Goal: Transaction & Acquisition: Purchase product/service

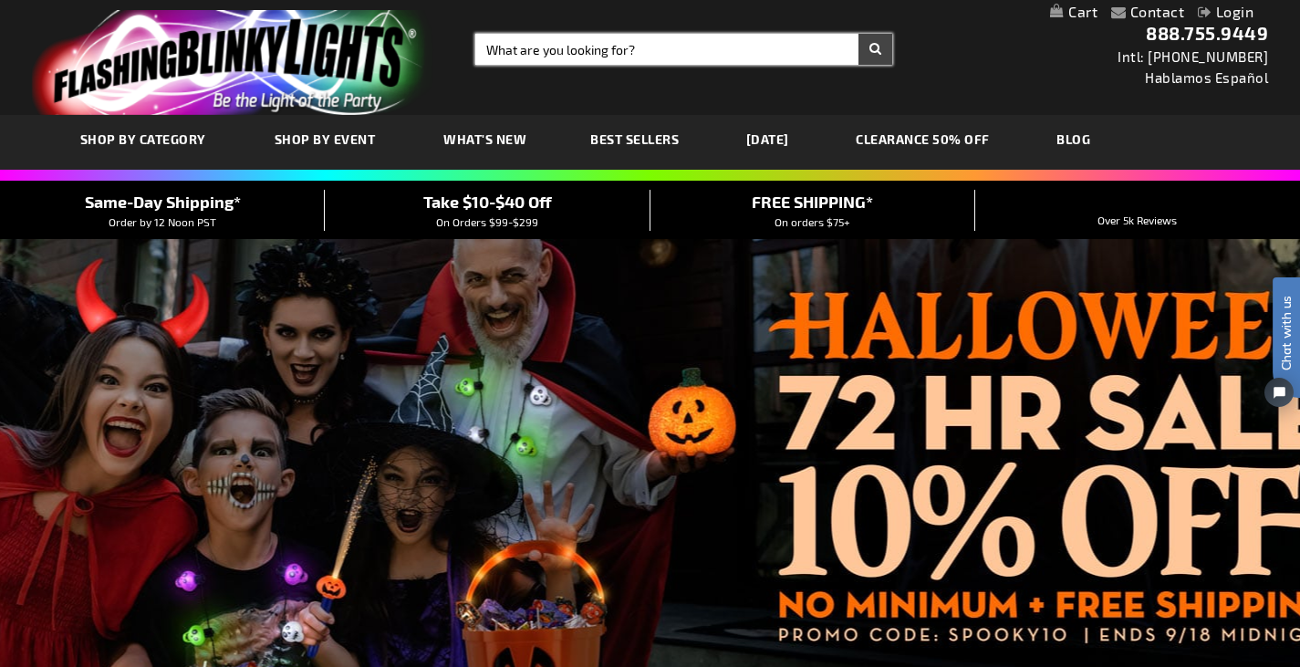
click at [657, 34] on input "Search" at bounding box center [683, 49] width 417 height 31
type input "light up glasses"
click at [858, 34] on button "Search" at bounding box center [875, 49] width 34 height 31
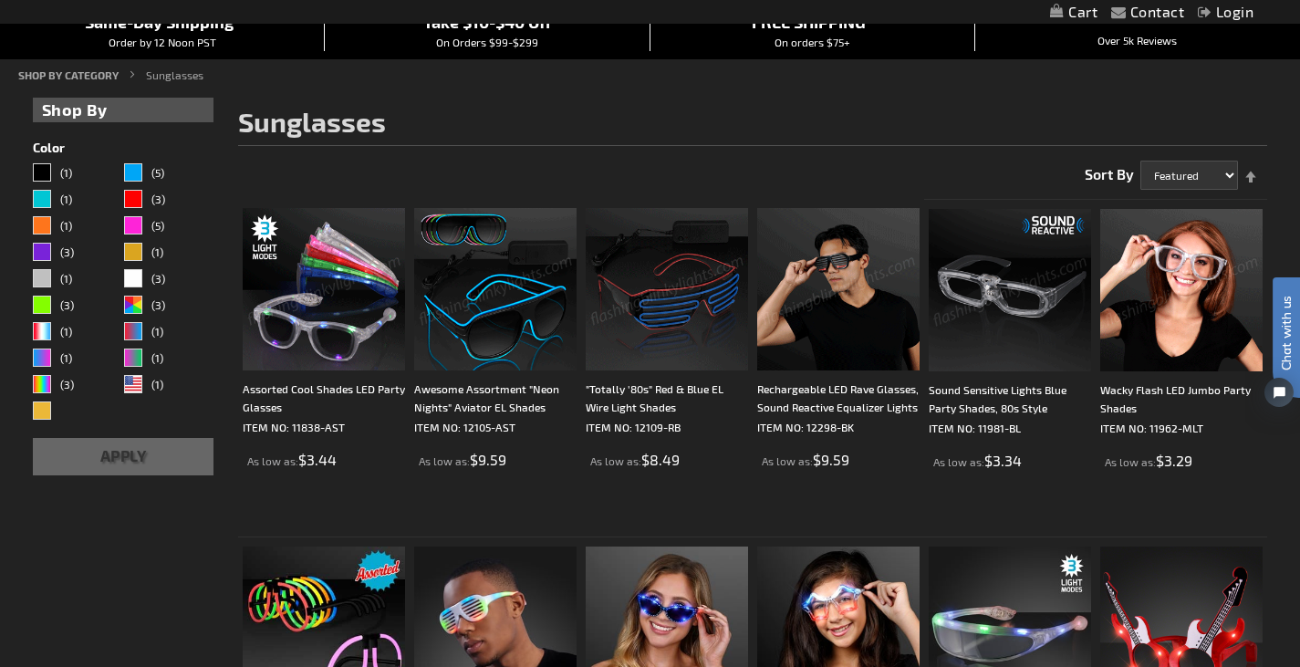
click at [320, 318] on img at bounding box center [324, 289] width 162 height 162
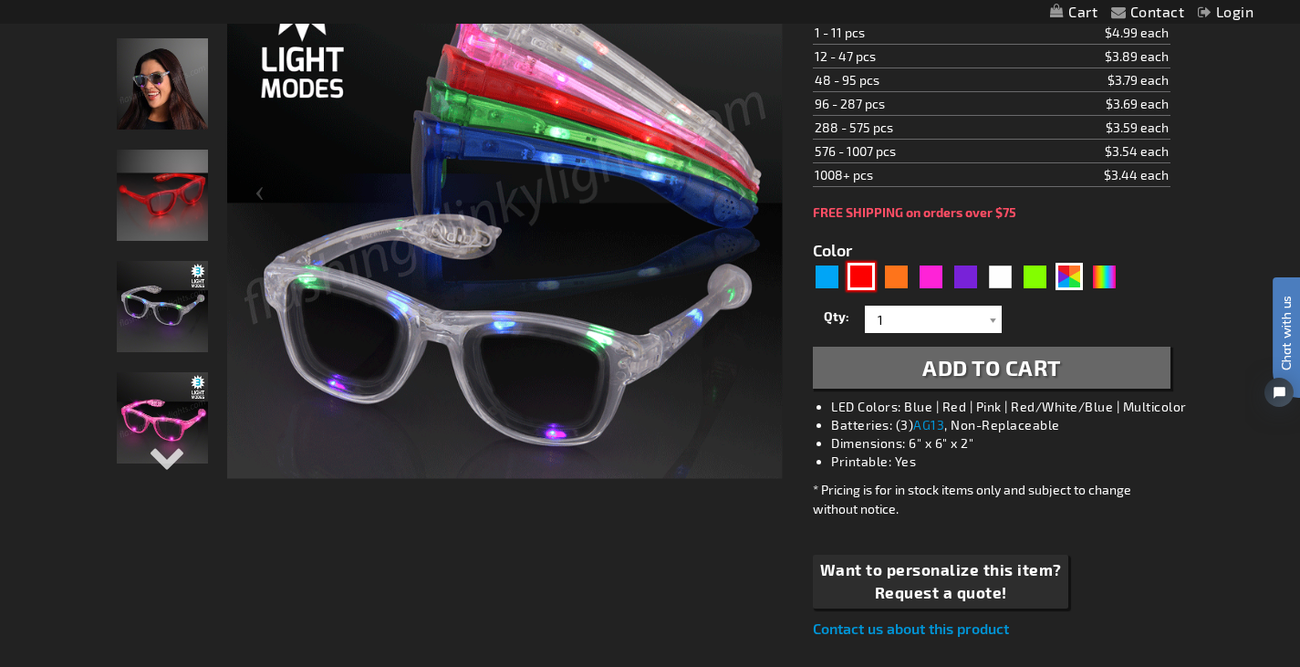
click at [865, 277] on div "Red" at bounding box center [860, 276] width 27 height 27
type input "5641"
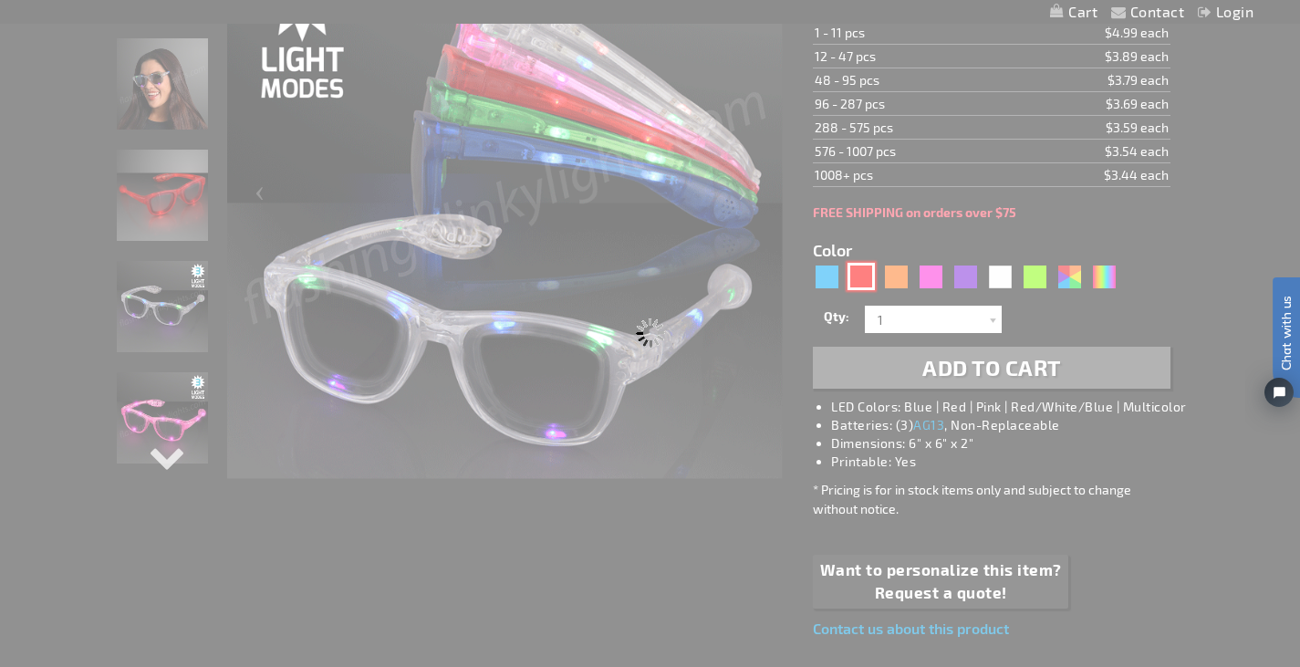
type input "11838-RD"
type input "Customize - Red Cool Shades LED Party Glasses - ITEM NO: 11838-RD"
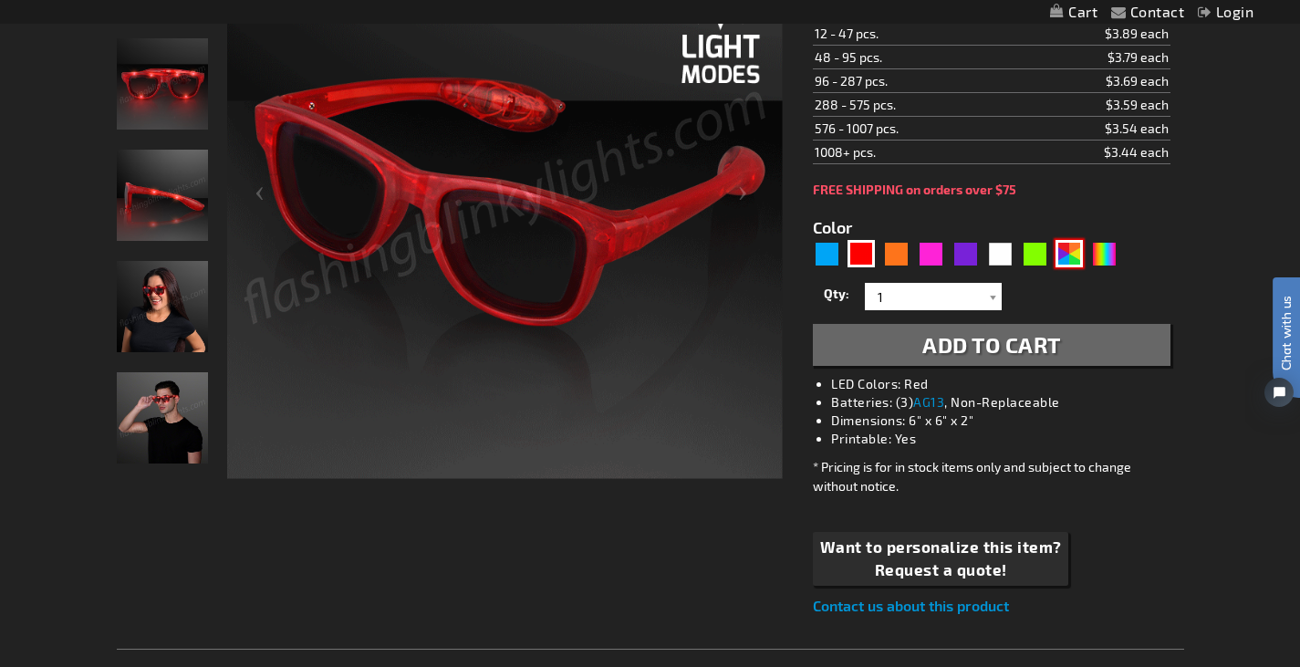
click at [1078, 249] on div "AST" at bounding box center [1068, 253] width 27 height 27
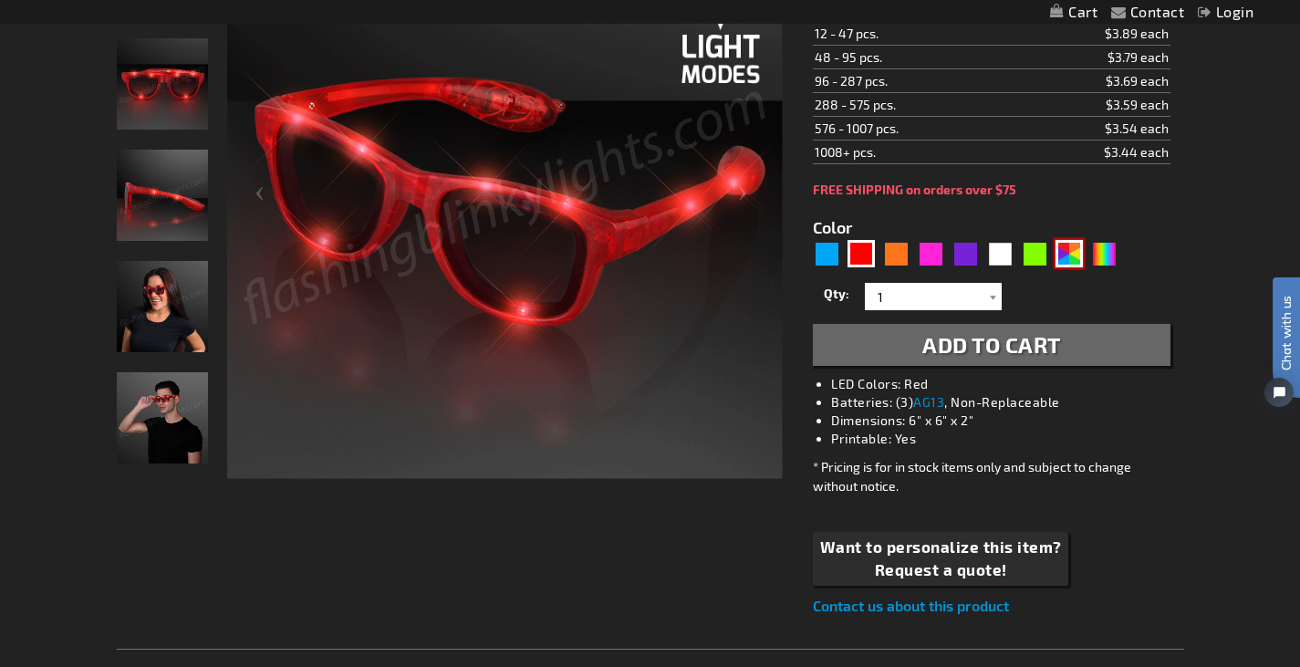
type input "5630"
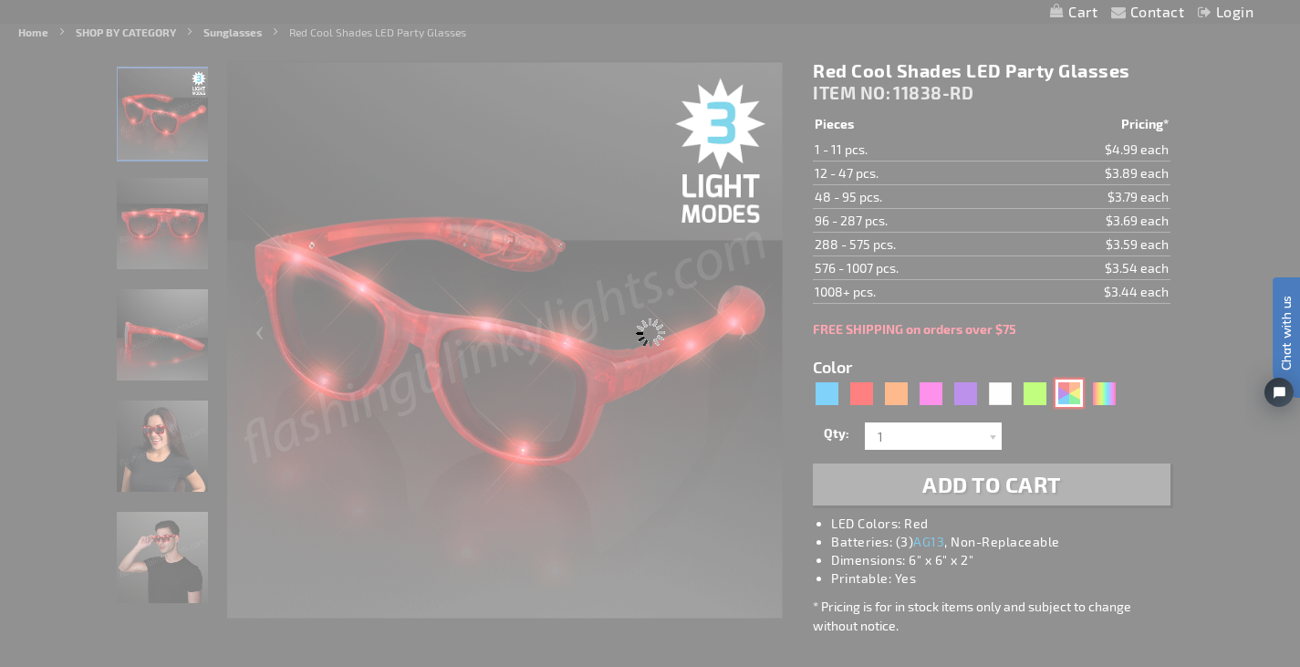
scroll to position [182, 0]
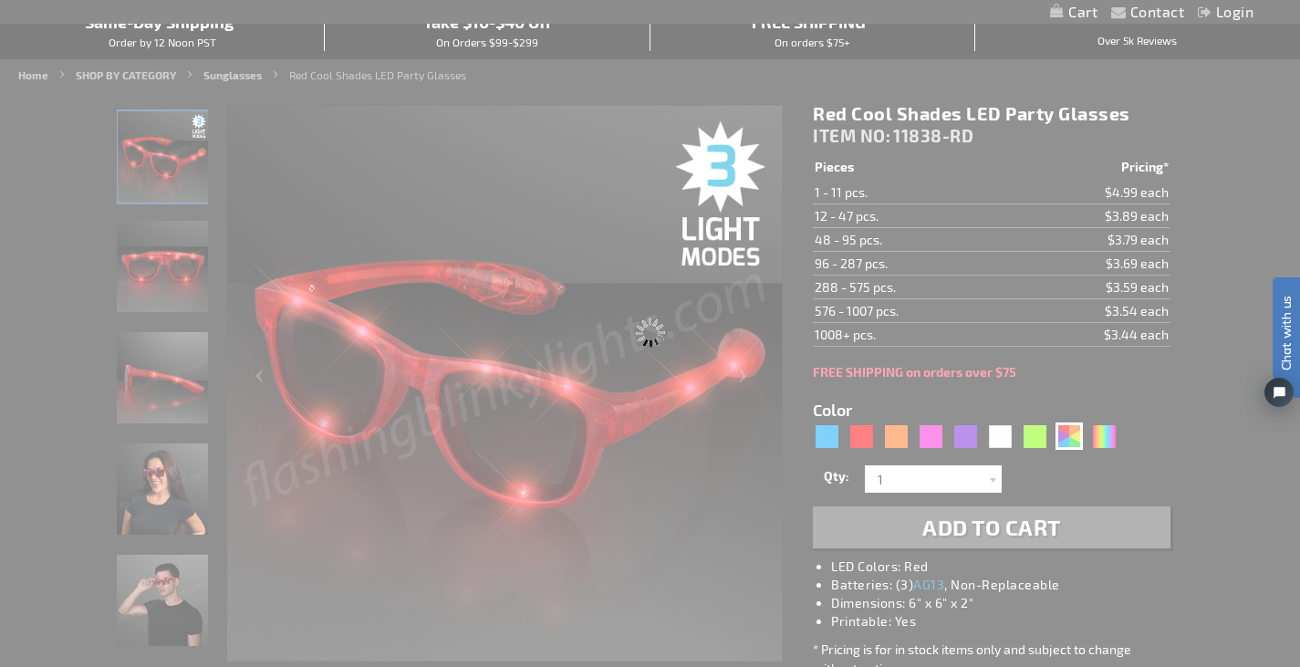
click at [1097, 436] on div "Please wait..." at bounding box center [650, 333] width 1300 height 667
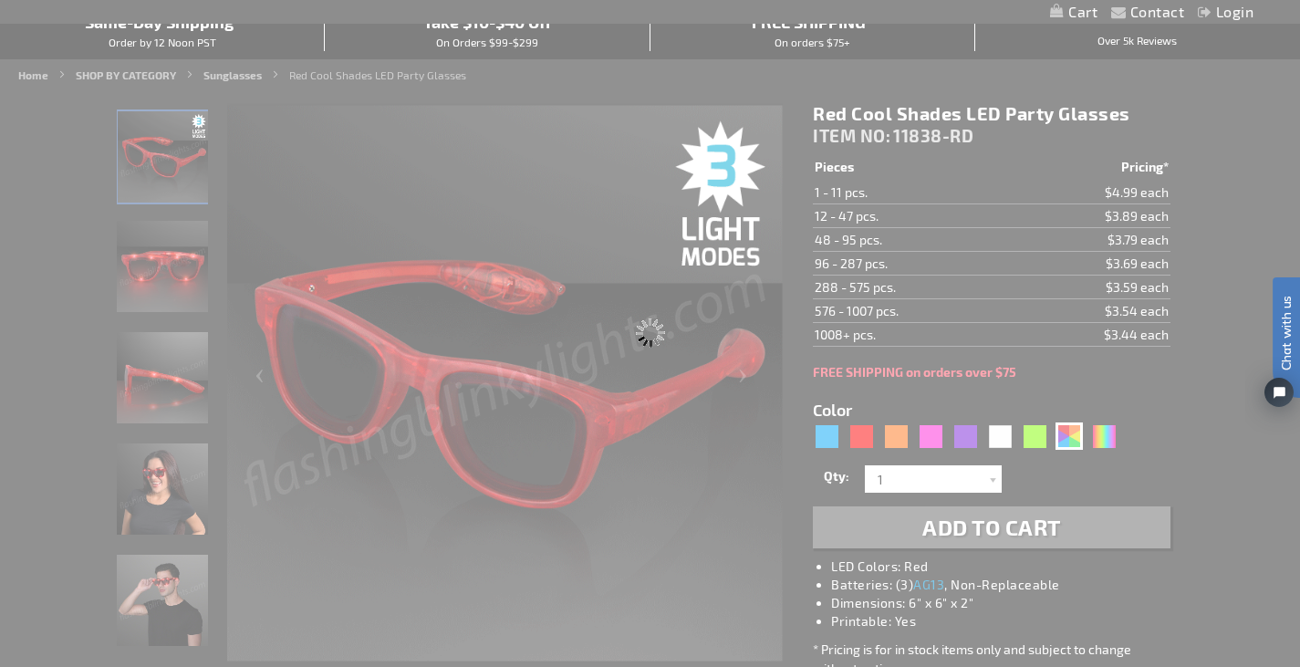
click at [831, 441] on div "Please wait..." at bounding box center [650, 333] width 1300 height 667
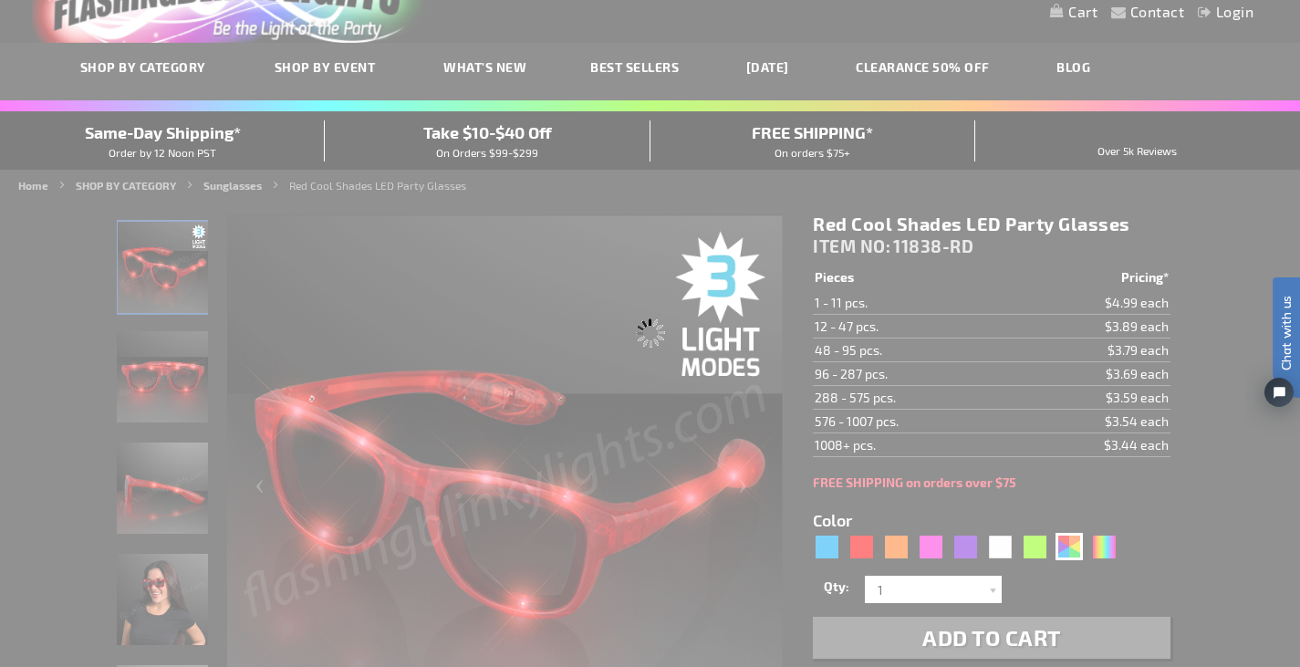
scroll to position [0, 0]
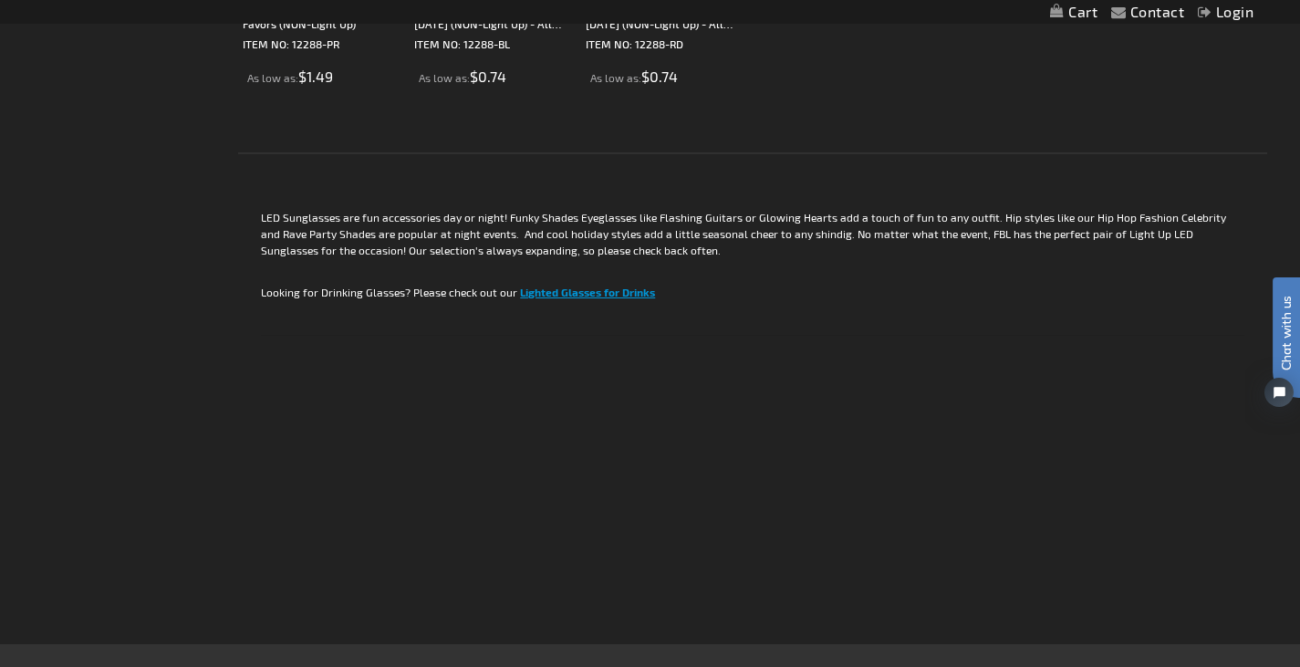
scroll to position [3557, 0]
